Goal: Transaction & Acquisition: Purchase product/service

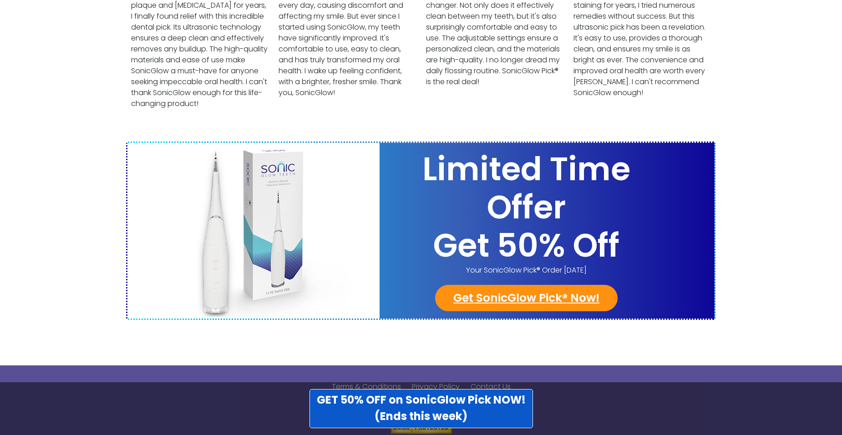
scroll to position [3525, 0]
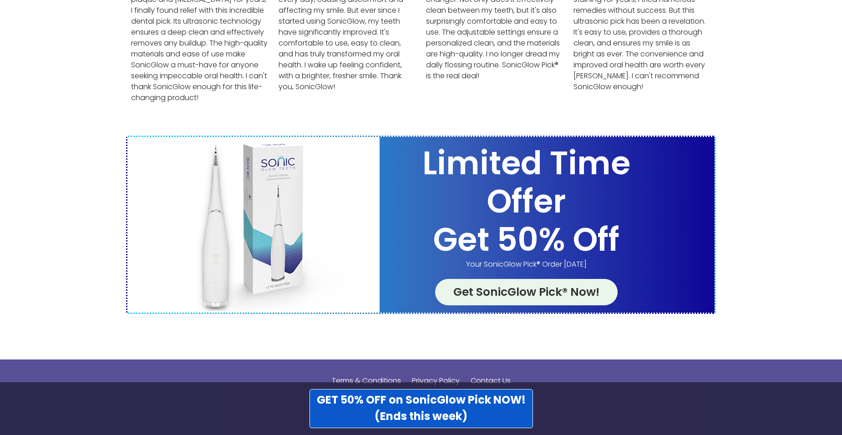
click at [550, 279] on link "Get SonicGlow Pick® Now!" at bounding box center [526, 292] width 183 height 26
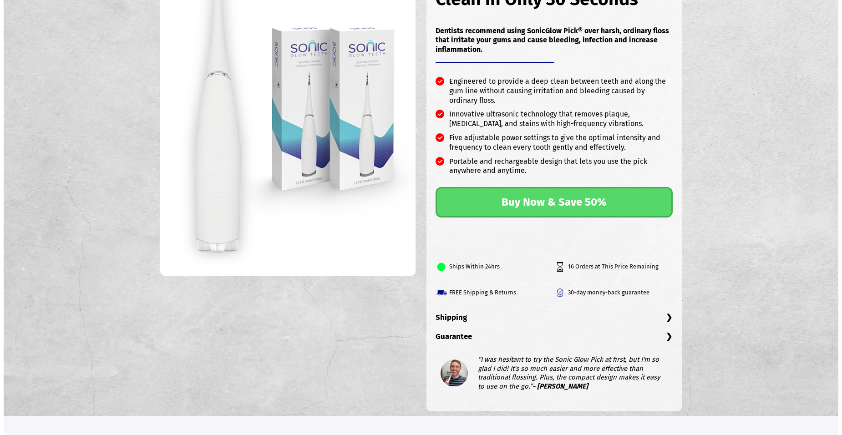
scroll to position [91, 0]
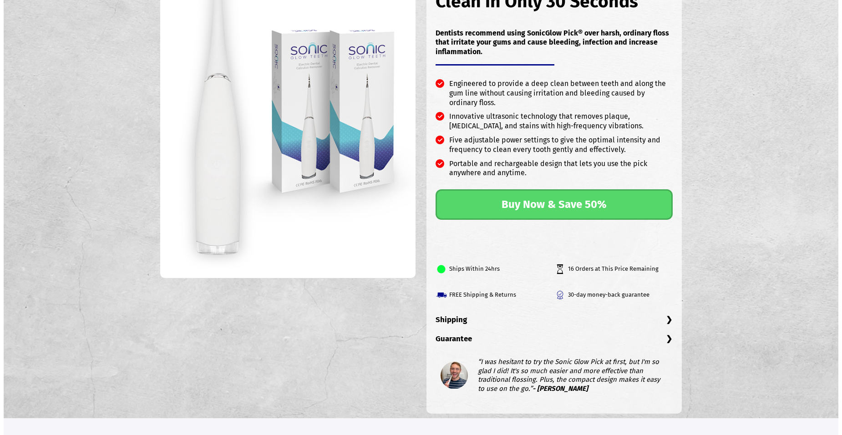
click at [551, 213] on link "Buy Now & Save 50%" at bounding box center [555, 204] width 238 height 31
